Goal: Information Seeking & Learning: Find specific page/section

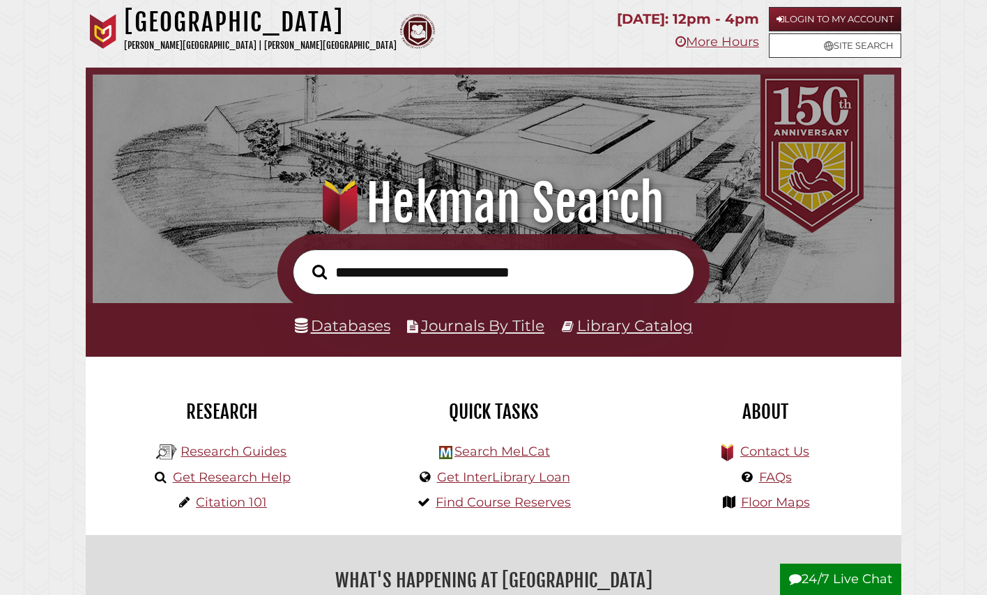
scroll to position [265, 794]
click at [823, 24] on link "Login to My Account" at bounding box center [834, 19] width 132 height 24
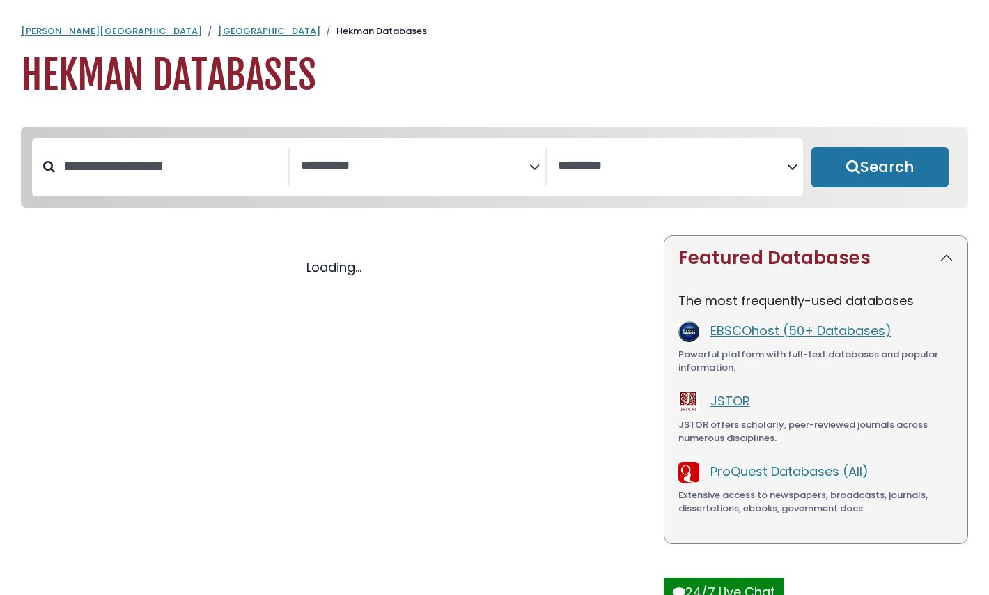
select select "Database Subject Filter"
select select "Database Vendors Filter"
select select "Database Subject Filter"
select select "Database Vendors Filter"
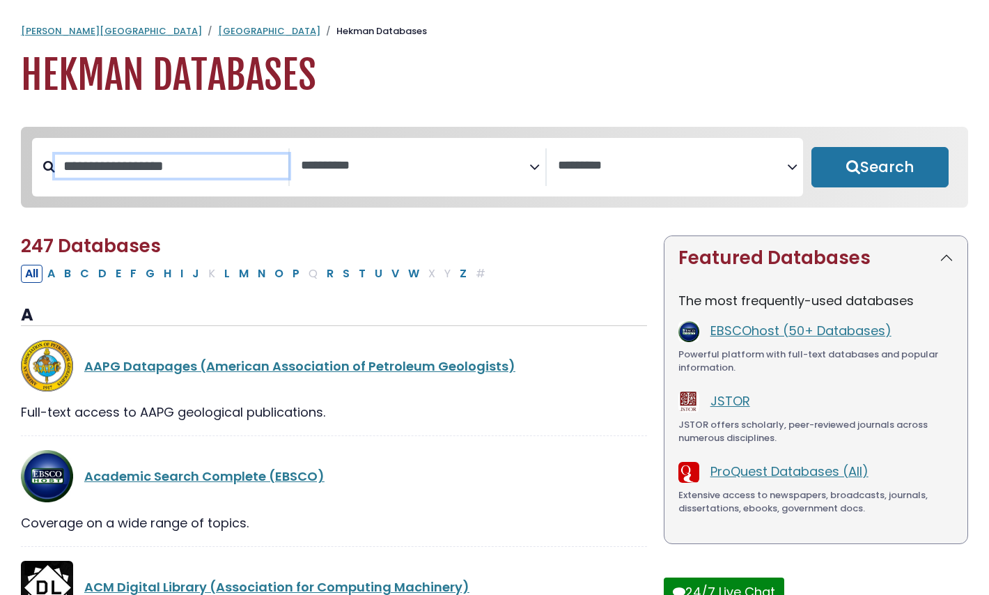
click at [203, 176] on input "Search database by title or keyword" at bounding box center [171, 166] width 233 height 23
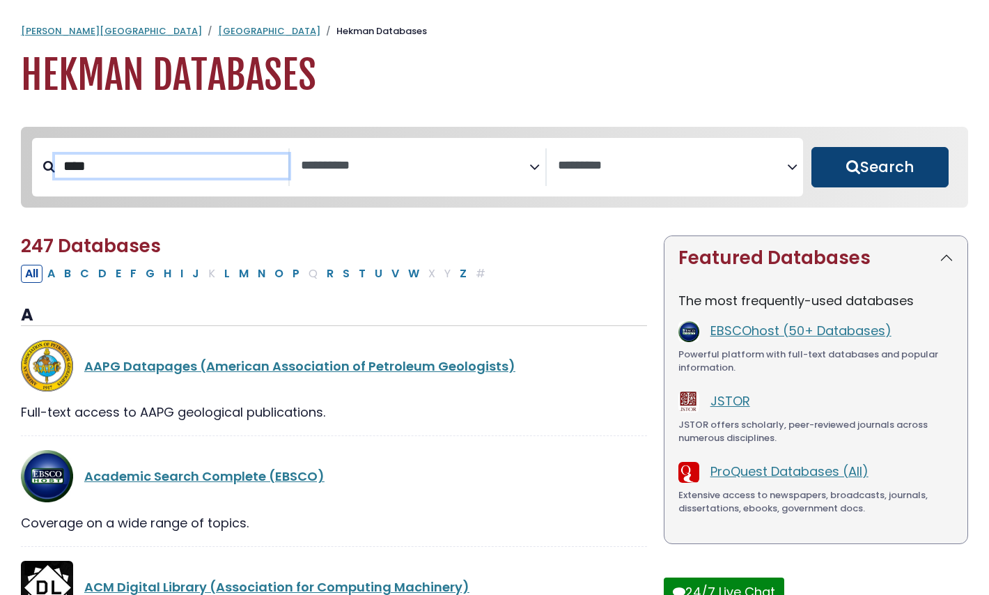
type input "****"
click at [863, 163] on button "Search" at bounding box center [880, 167] width 137 height 40
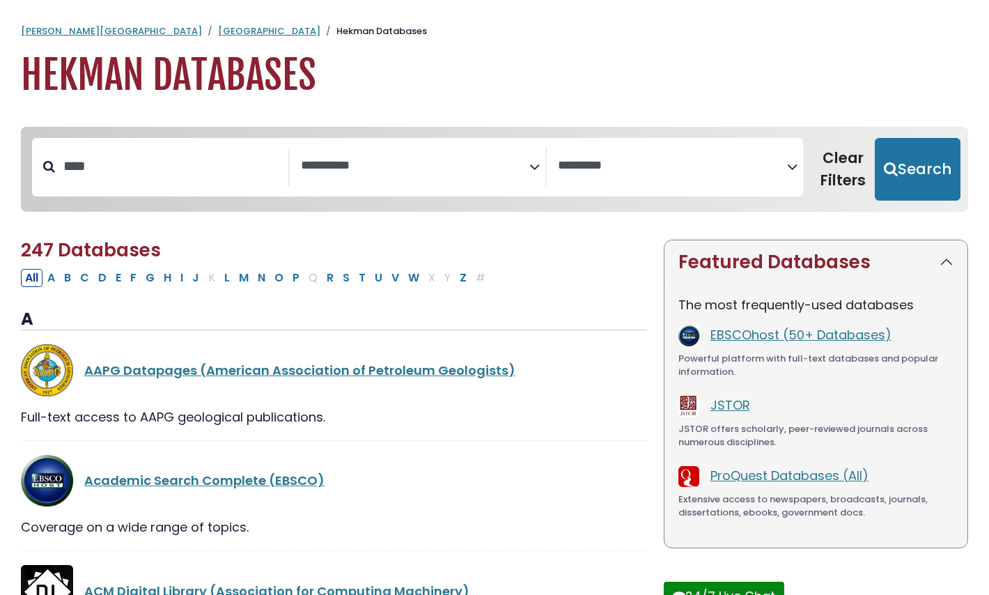
select select "Database Subject Filter"
select select "Database Vendors Filter"
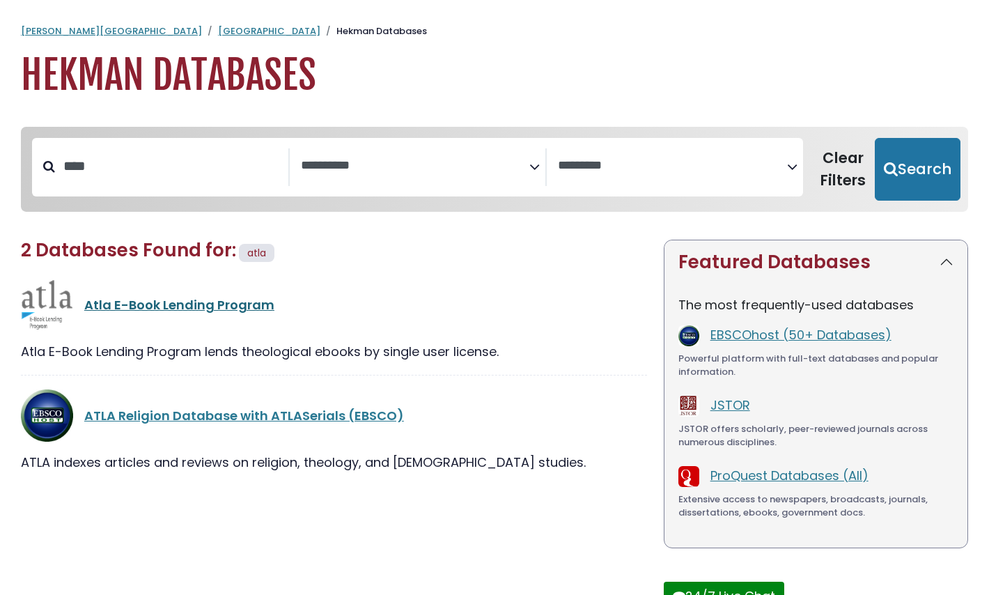
click at [184, 304] on link "Atla E-Book Lending Program" at bounding box center [179, 304] width 190 height 17
select select "Database Subject Filter"
select select "Database Vendors Filter"
click at [176, 418] on link "ATLA Religion Database with ATLASerials (EBSCO)" at bounding box center [244, 415] width 320 height 17
